Goal: Task Accomplishment & Management: Use online tool/utility

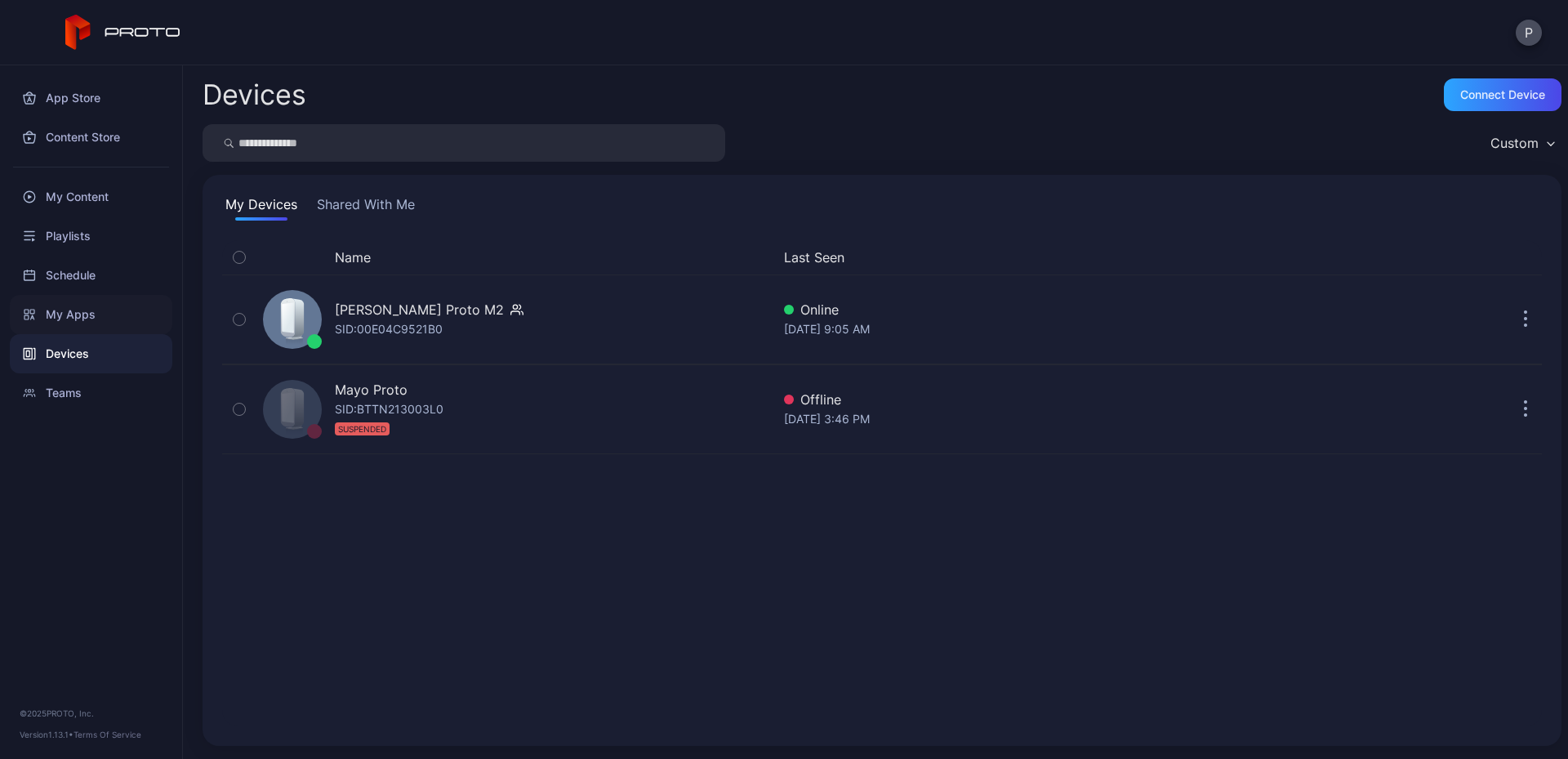
click at [74, 309] on div "My Apps" at bounding box center [91, 314] width 163 height 39
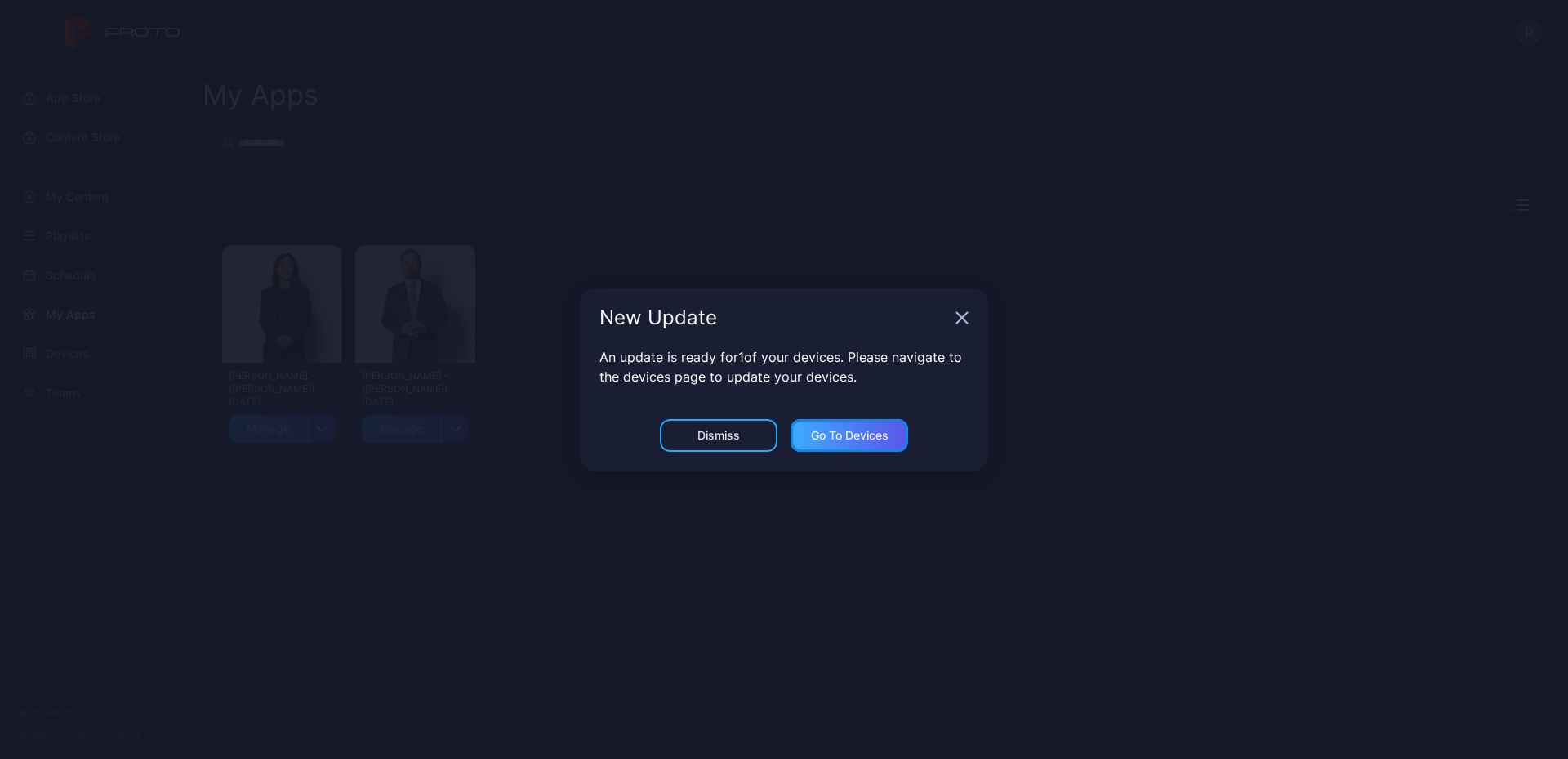
click at [827, 438] on div "Go to devices" at bounding box center [849, 435] width 77 height 13
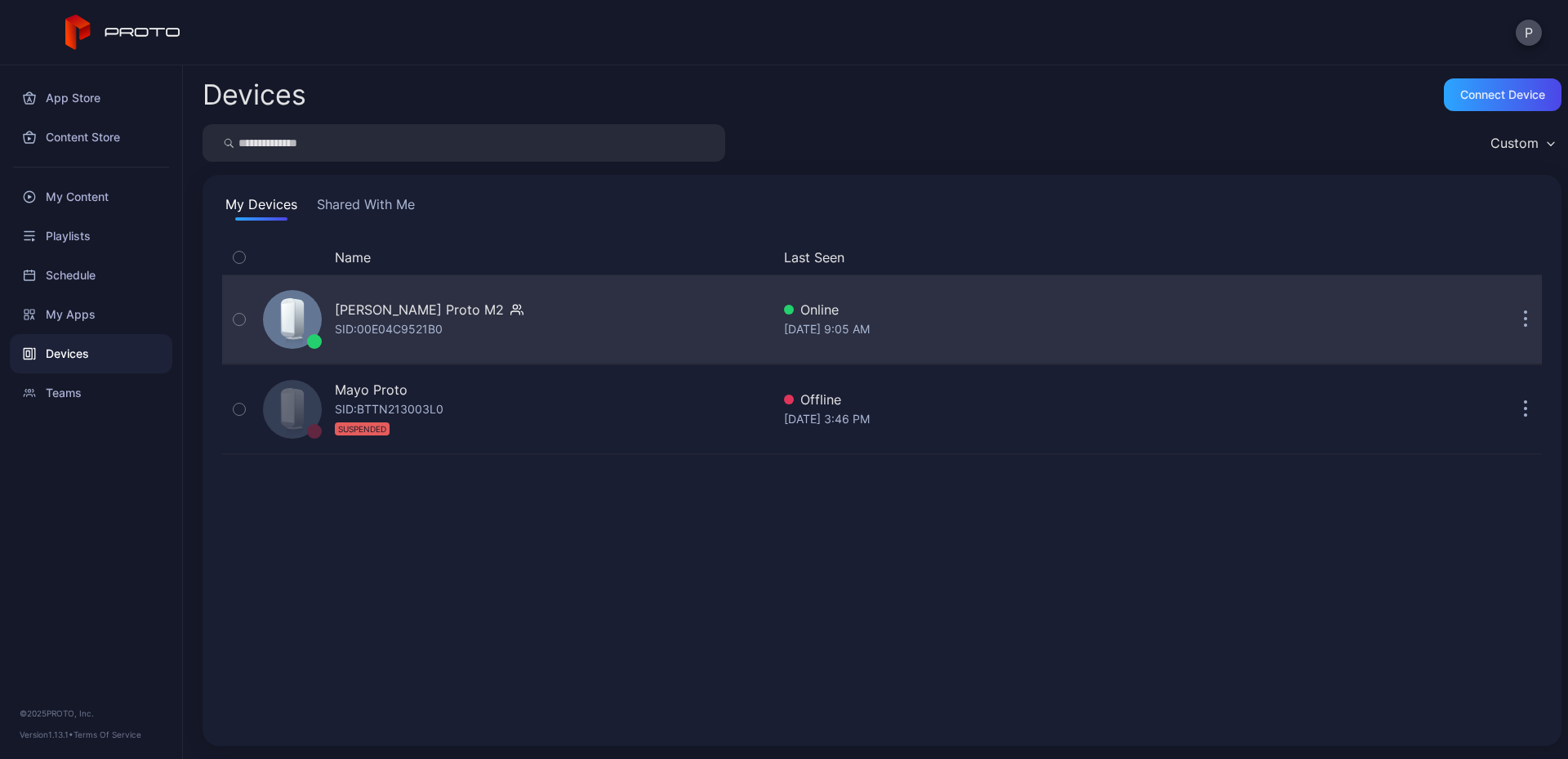
click at [409, 322] on div "SID: 00E04C9521B0" at bounding box center [389, 330] width 108 height 20
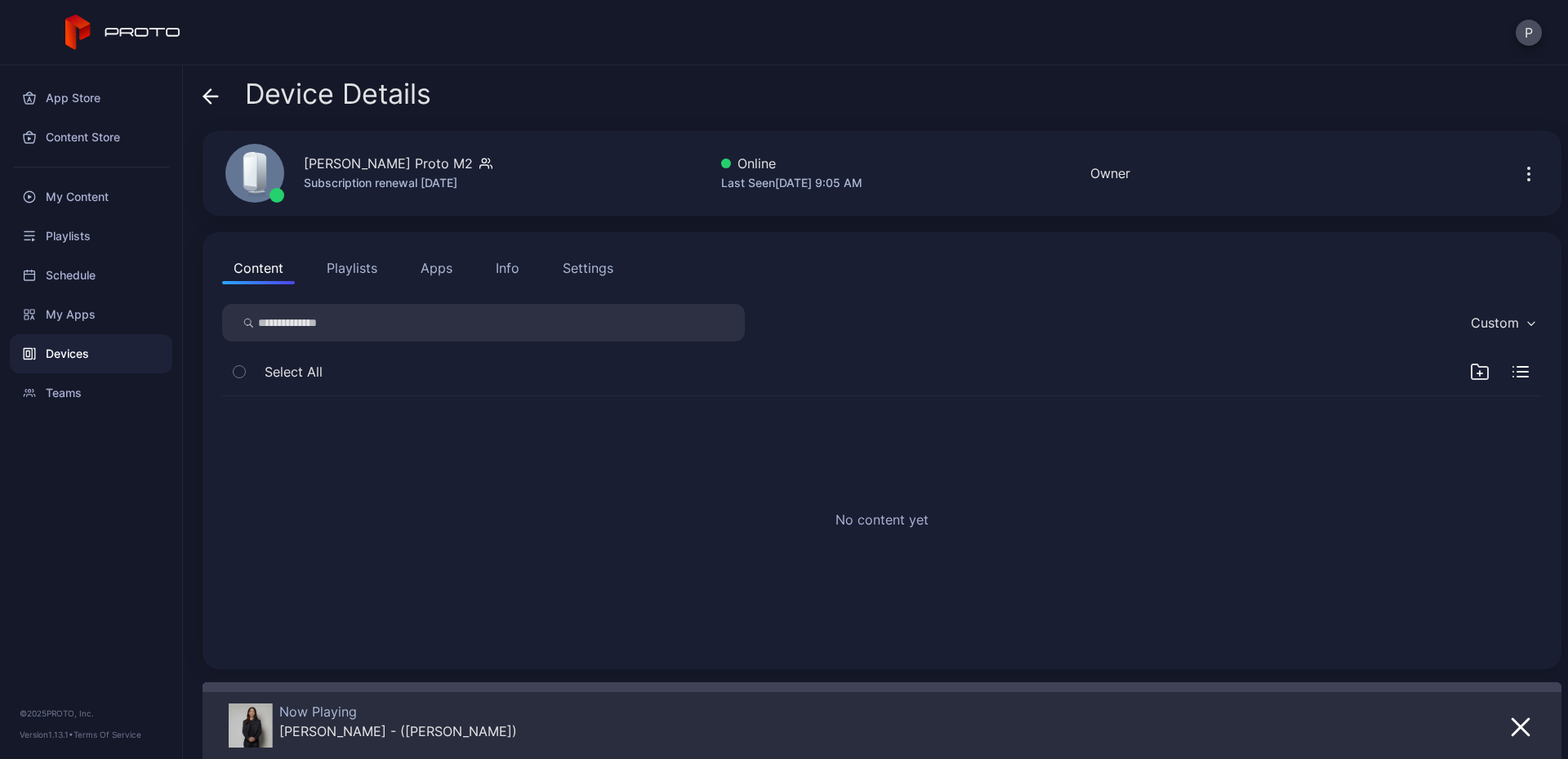
click at [443, 277] on button "Apps" at bounding box center [437, 268] width 54 height 33
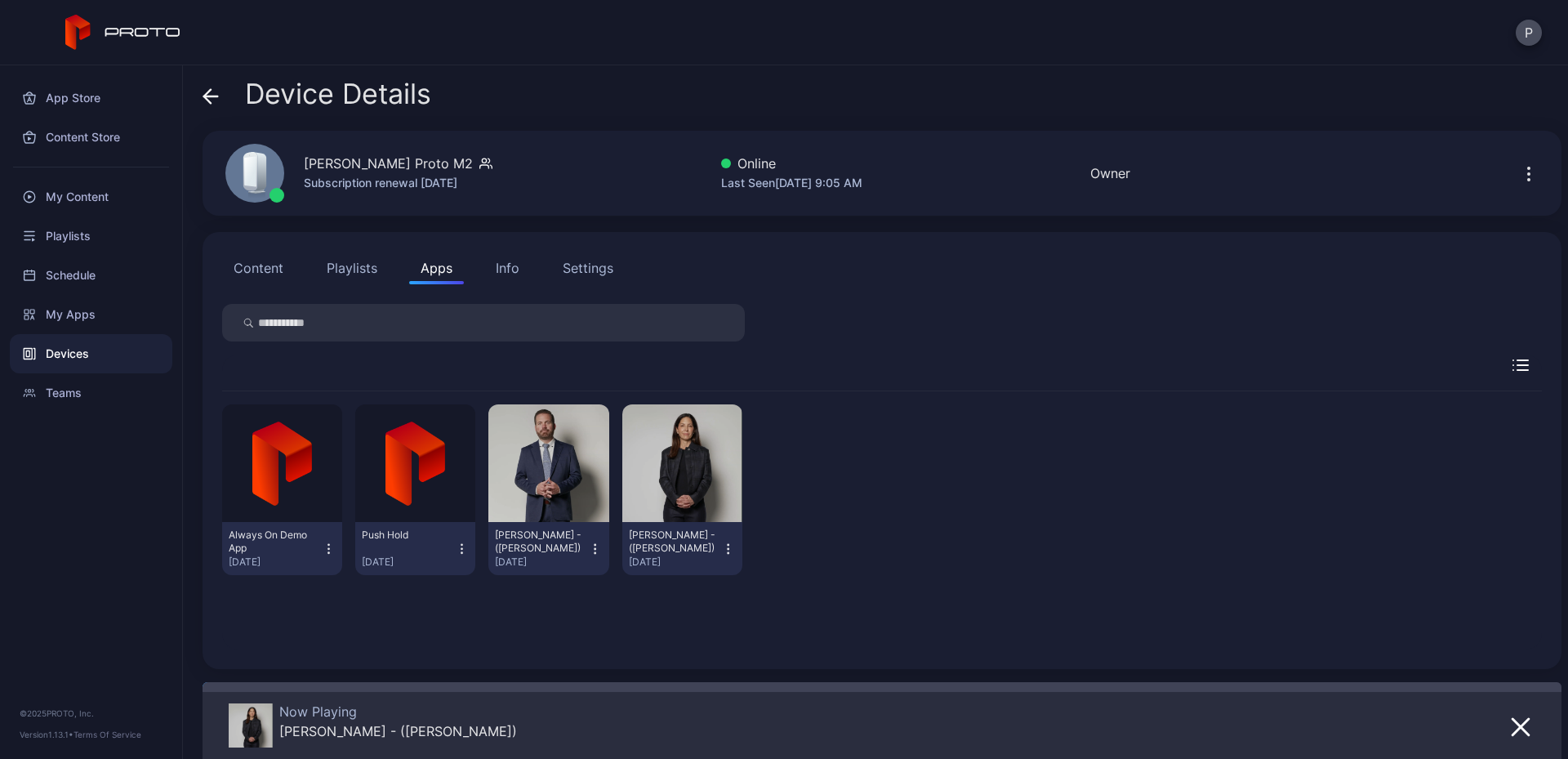
click at [725, 542] on icon "button" at bounding box center [727, 548] width 14 height 16
click at [814, 539] on div "Always On Demo App [DATE] Push Hold [DATE] [PERSON_NAME] - ([PERSON_NAME]) [DAT…" at bounding box center [882, 489] width 1319 height 197
